Goal: Find specific fact: Find specific fact

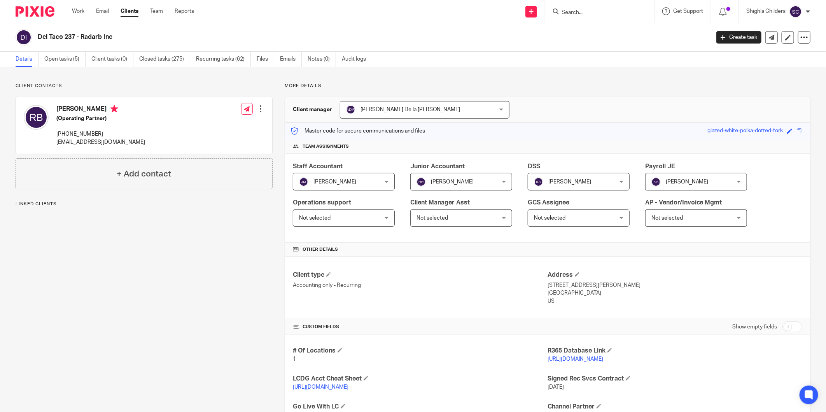
click at [588, 17] on div at bounding box center [599, 11] width 109 height 23
click at [588, 14] on input "Search" at bounding box center [596, 12] width 70 height 7
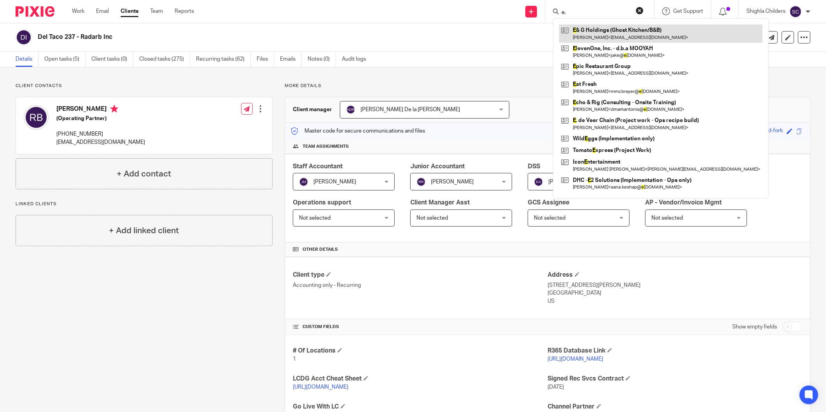
type input "e."
click at [585, 28] on link at bounding box center [660, 34] width 203 height 18
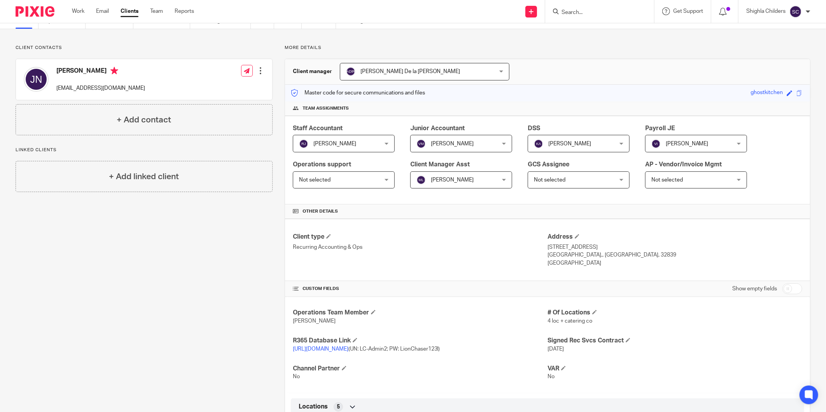
scroll to position [86, 0]
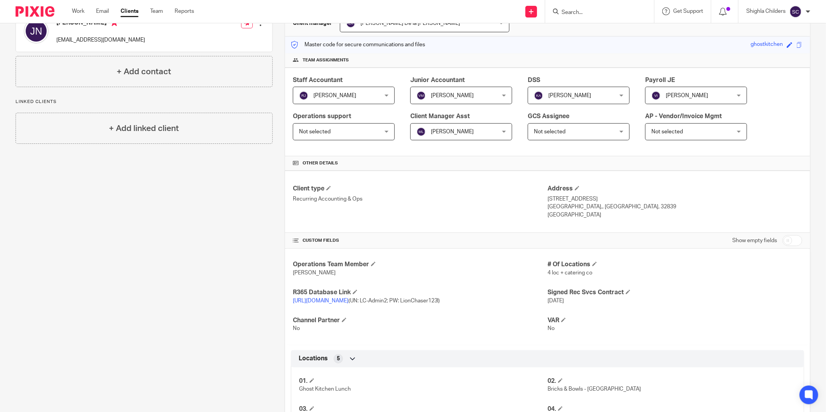
click at [349, 298] on link "[URL][DOMAIN_NAME]" at bounding box center [321, 300] width 56 height 5
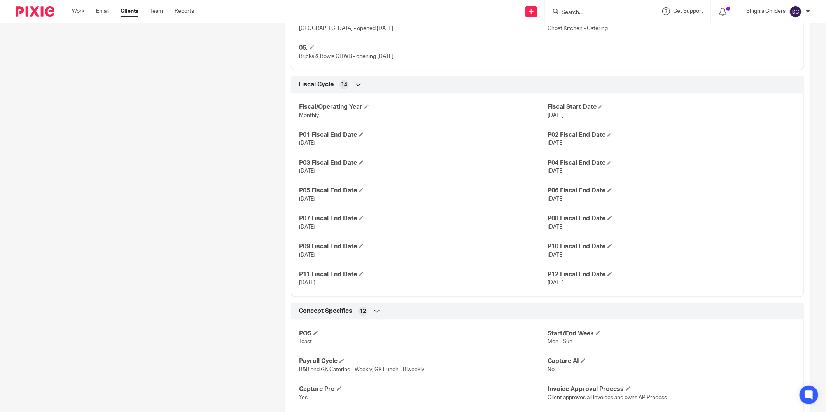
scroll to position [581, 0]
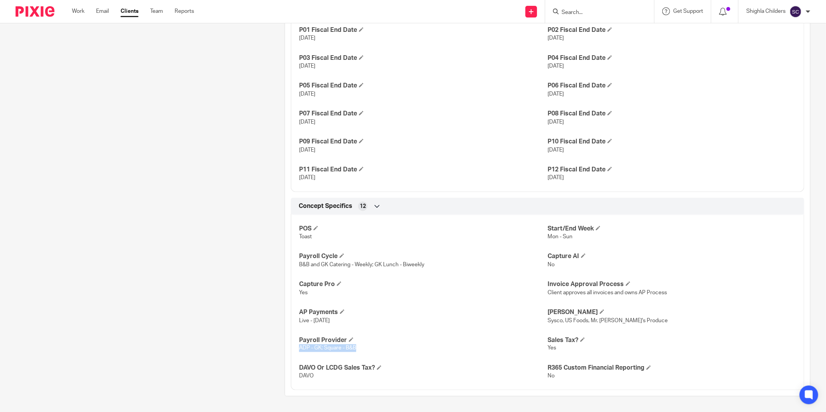
drag, startPoint x: 354, startPoint y: 348, endPoint x: 296, endPoint y: 348, distance: 58.0
click at [296, 348] on div "POS Toast Start/End Week Mon - Sun Payroll Cycle B&B and GK Catering - Weekly; …" at bounding box center [547, 300] width 513 height 182
copy span "ADP - GK; Square - B&B"
